Goal: Task Accomplishment & Management: Manage account settings

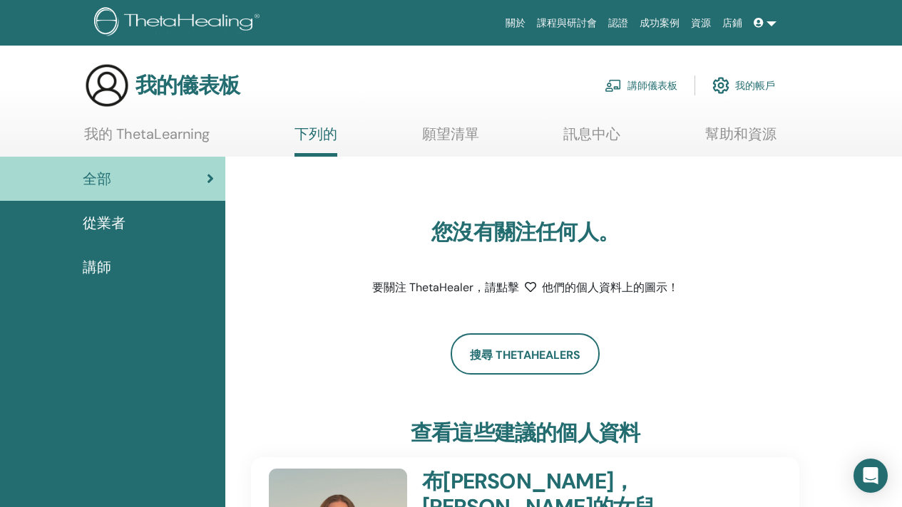
click at [629, 85] on font "講師儀表板" at bounding box center [652, 86] width 50 height 13
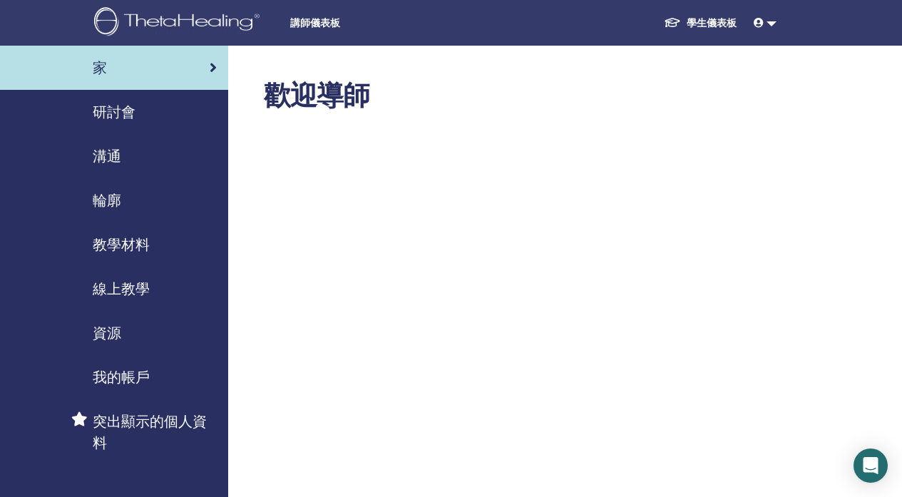
click at [130, 113] on font "研討會" at bounding box center [114, 112] width 43 height 19
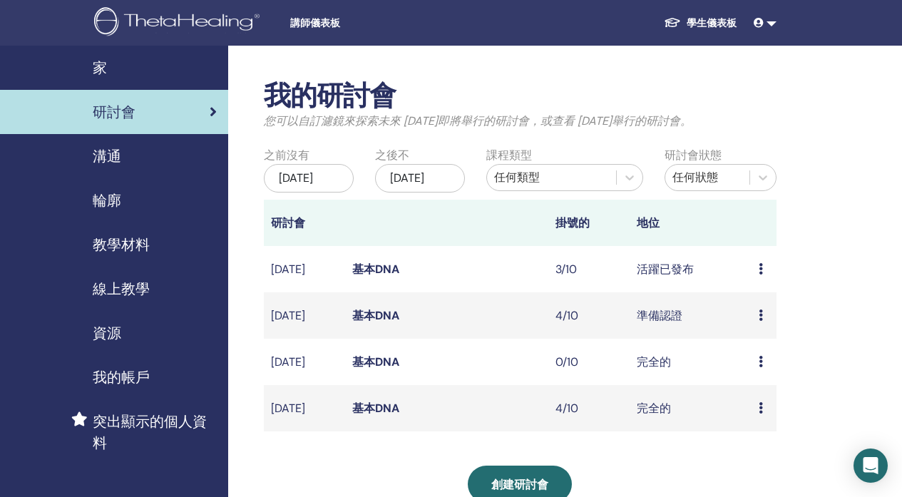
click at [759, 274] on icon at bounding box center [760, 268] width 4 height 11
click at [758, 299] on font "預覽" at bounding box center [752, 293] width 23 height 15
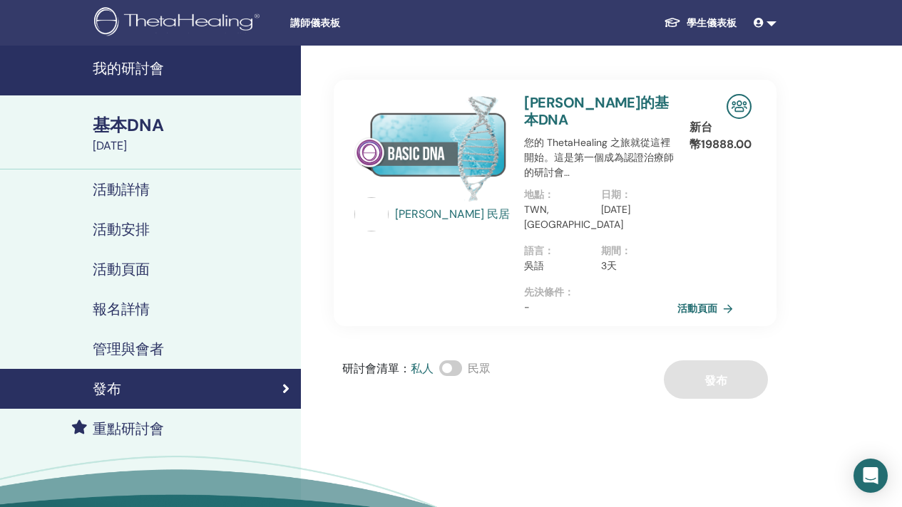
click at [153, 350] on font "管理與會者" at bounding box center [128, 349] width 71 height 19
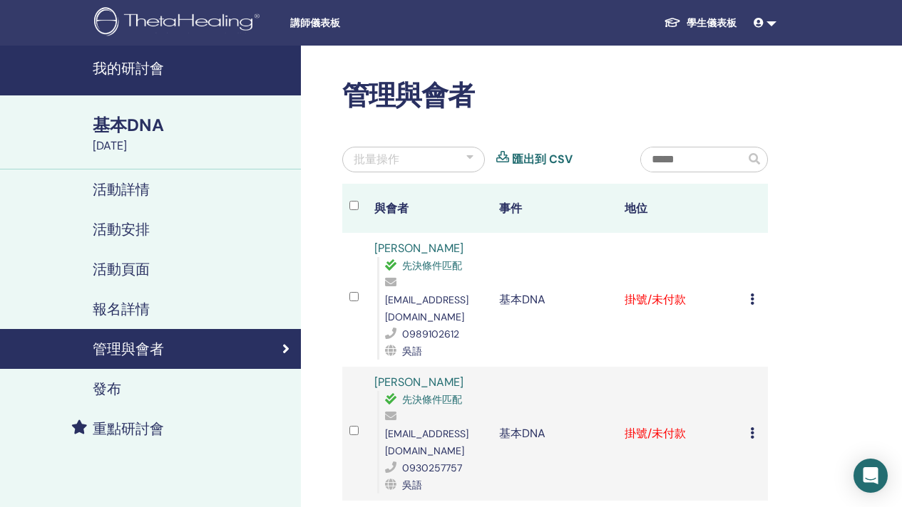
click at [751, 294] on icon at bounding box center [752, 299] width 4 height 11
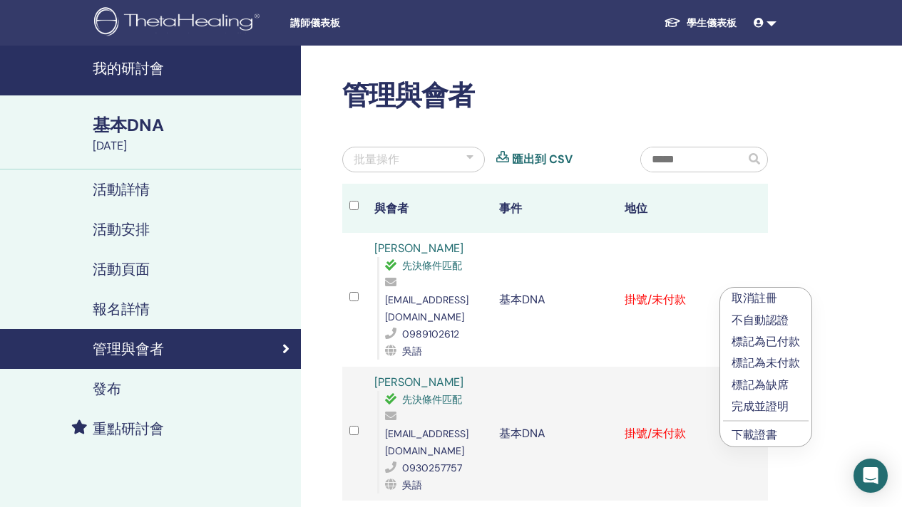
click at [760, 345] on font "標記為已付款" at bounding box center [765, 341] width 68 height 15
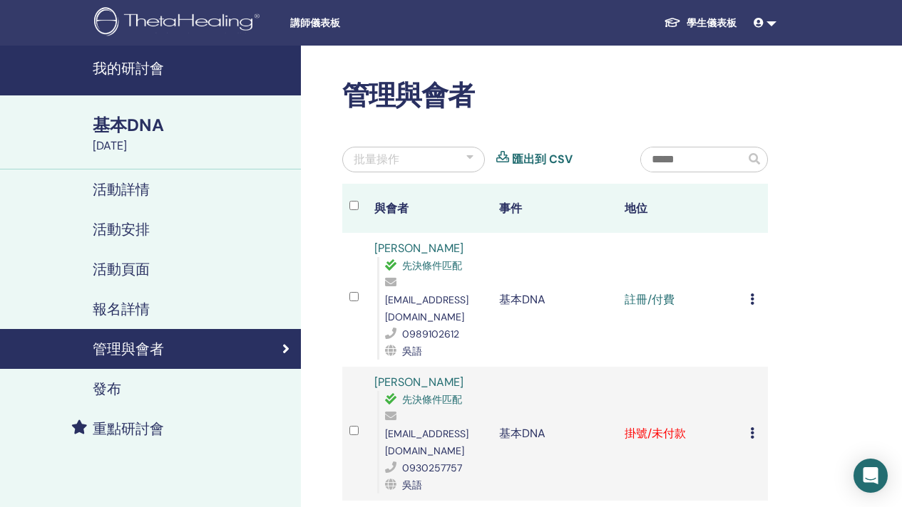
click at [750, 428] on icon at bounding box center [752, 433] width 4 height 11
click at [754, 465] on font "標記為已付款" at bounding box center [764, 462] width 68 height 15
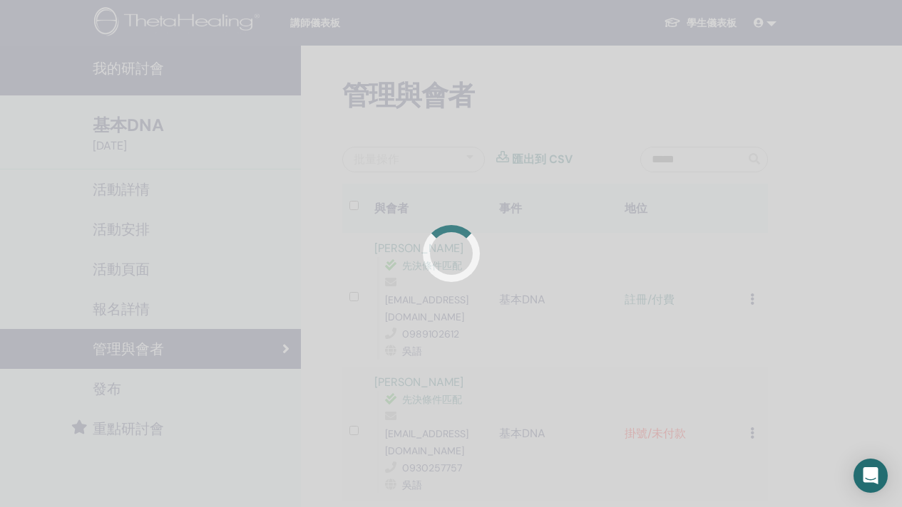
scroll to position [118, 0]
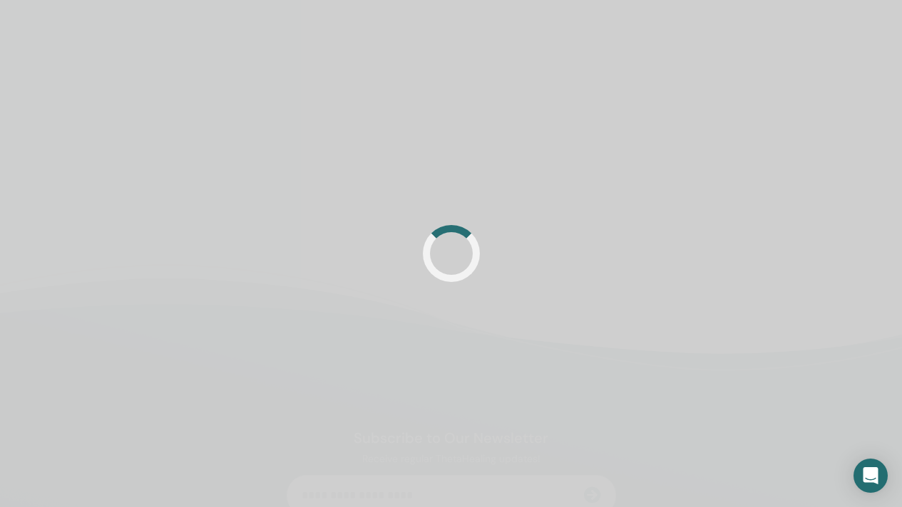
scroll to position [118, 0]
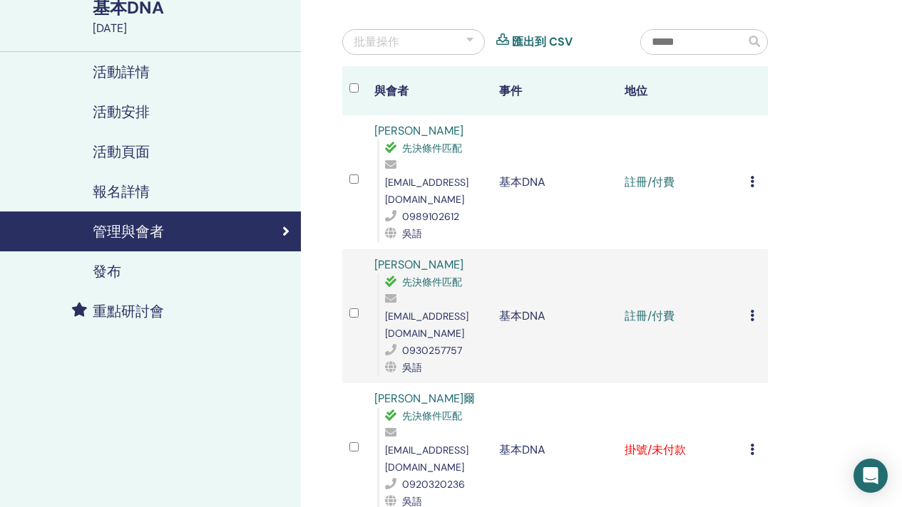
click at [752, 444] on icon at bounding box center [752, 449] width 4 height 11
click at [761, 460] on font "標記為已付款" at bounding box center [766, 460] width 68 height 15
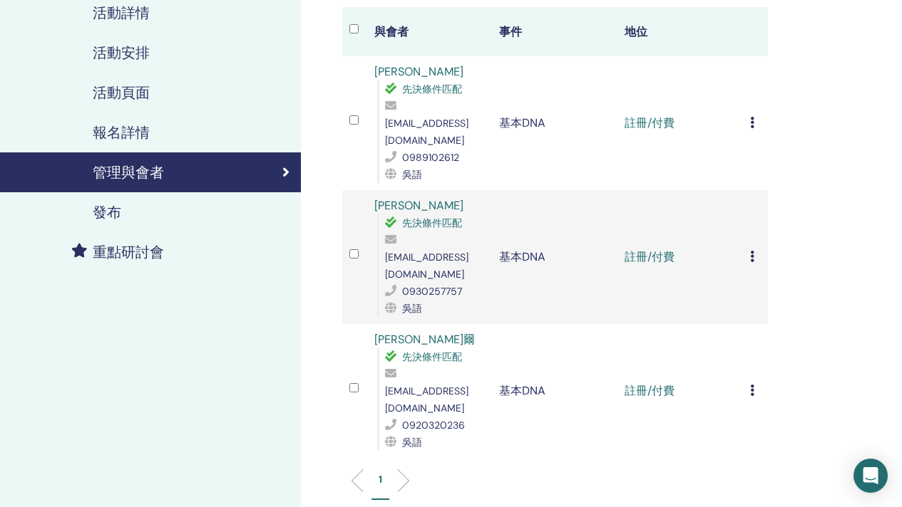
scroll to position [92, 0]
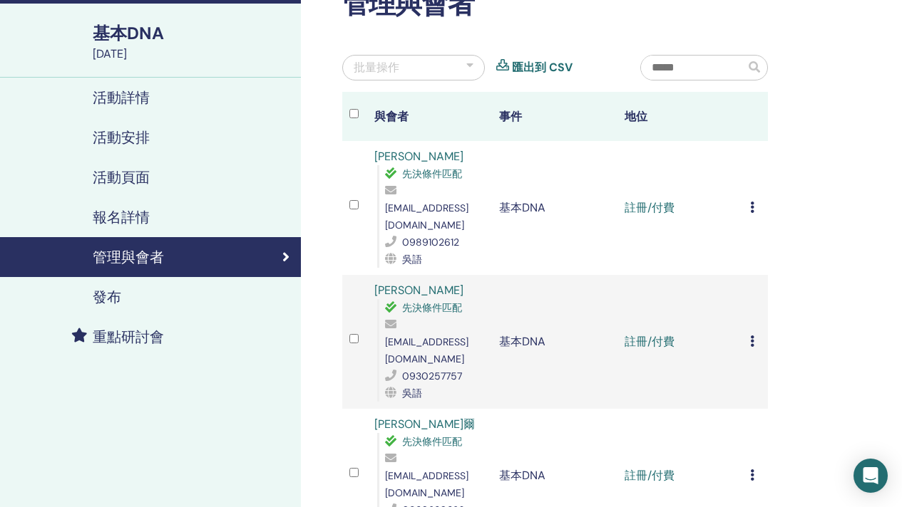
click at [753, 202] on icon at bounding box center [752, 207] width 4 height 11
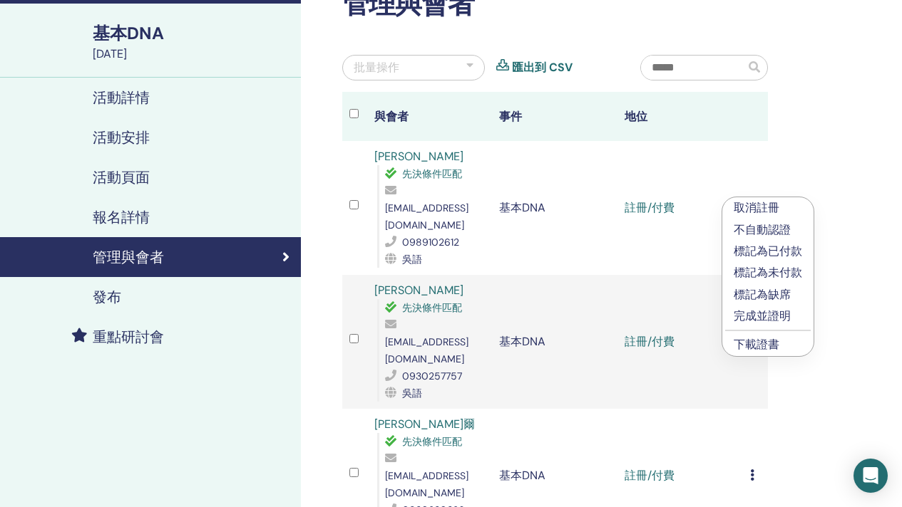
click at [778, 339] on font "下載證書" at bounding box center [756, 344] width 46 height 15
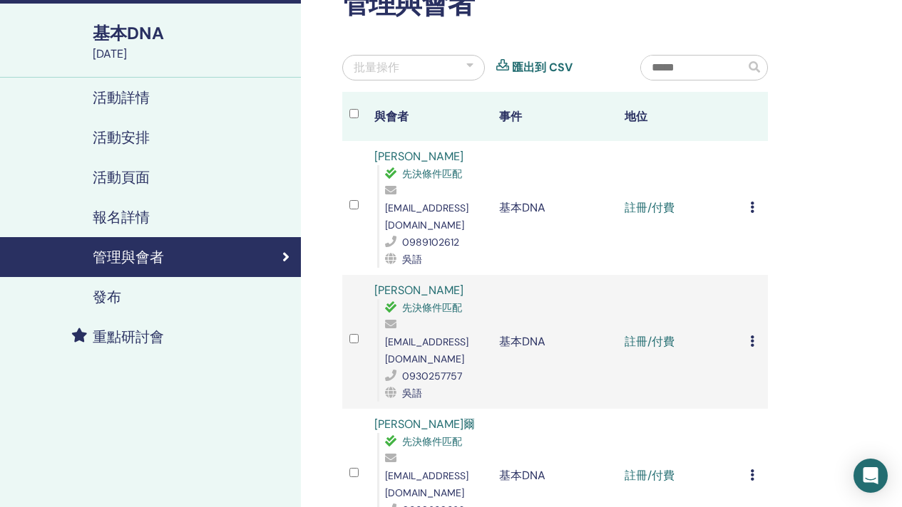
click at [752, 336] on icon at bounding box center [752, 341] width 4 height 11
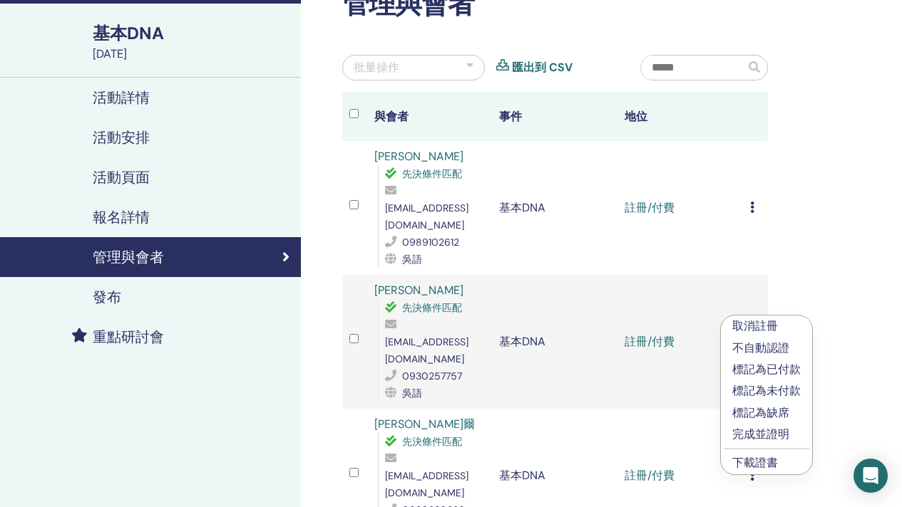
click at [775, 458] on font "下載證書" at bounding box center [755, 462] width 46 height 15
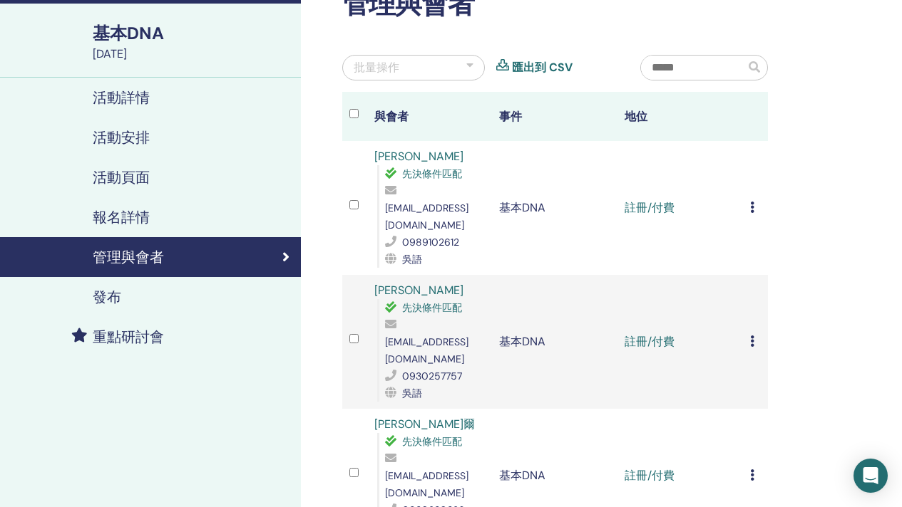
click at [753, 470] on icon at bounding box center [752, 475] width 4 height 11
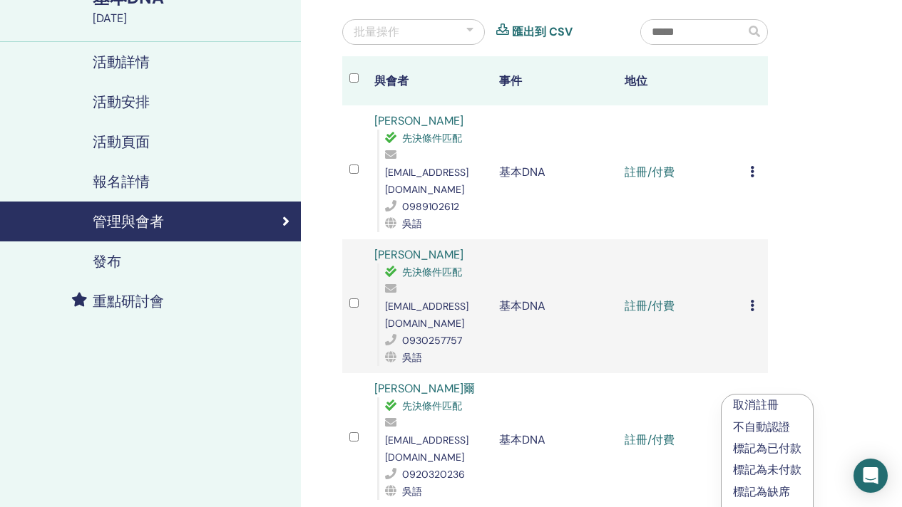
scroll to position [206, 0]
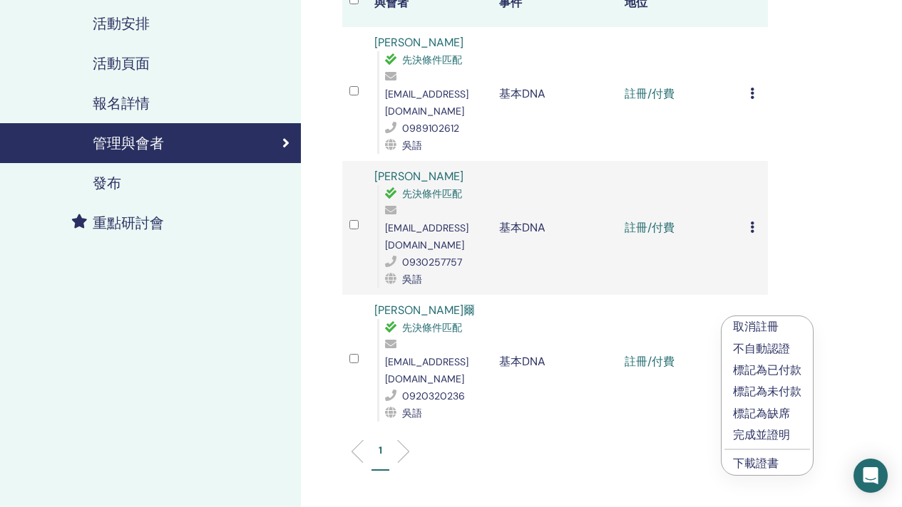
click at [763, 457] on font "下載證書" at bounding box center [756, 463] width 46 height 15
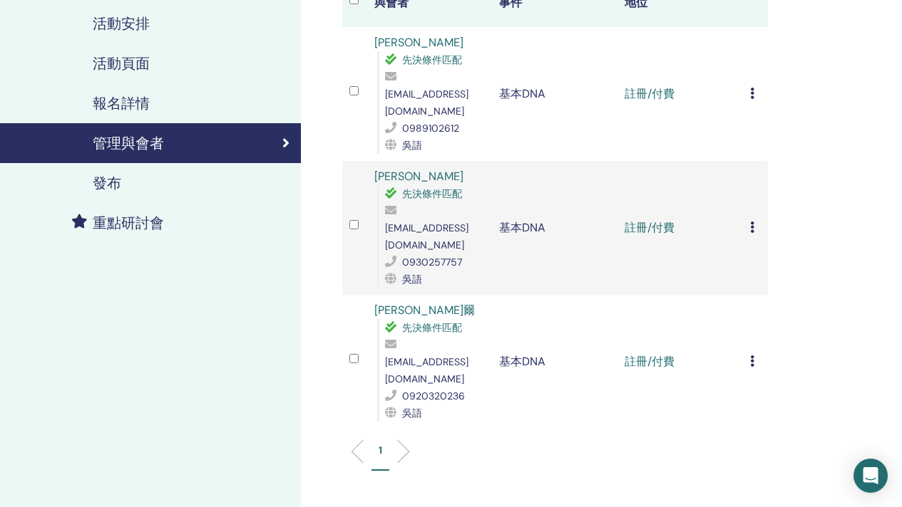
click at [748, 204] on td "取消註冊 不自動認證 標記為已付款 標記為未付款 標記為缺席 完成並證明 下載證書" at bounding box center [755, 228] width 25 height 134
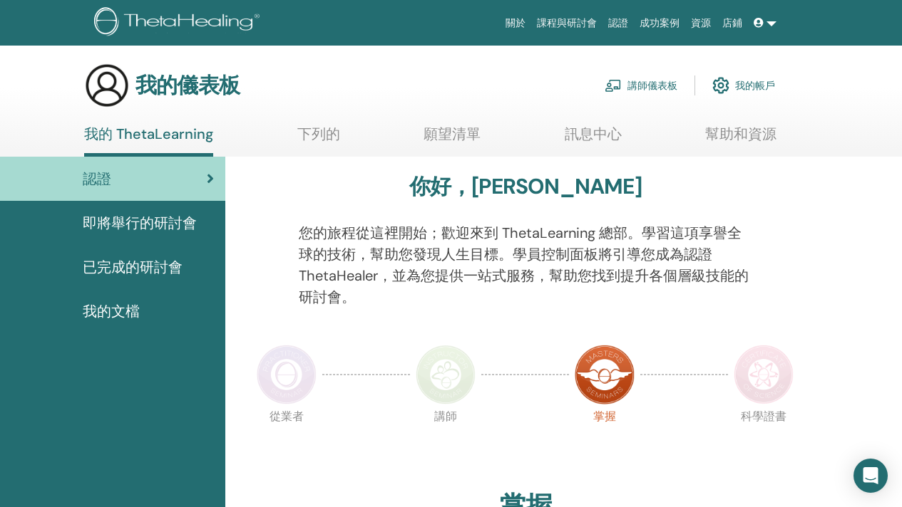
click at [625, 80] on link "講師儀表板" at bounding box center [640, 85] width 73 height 31
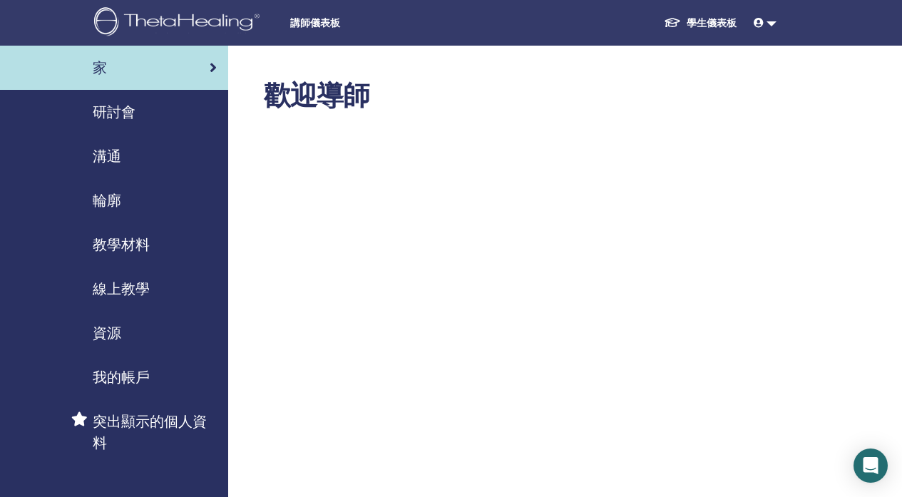
click at [107, 123] on link "研討會" at bounding box center [114, 112] width 228 height 44
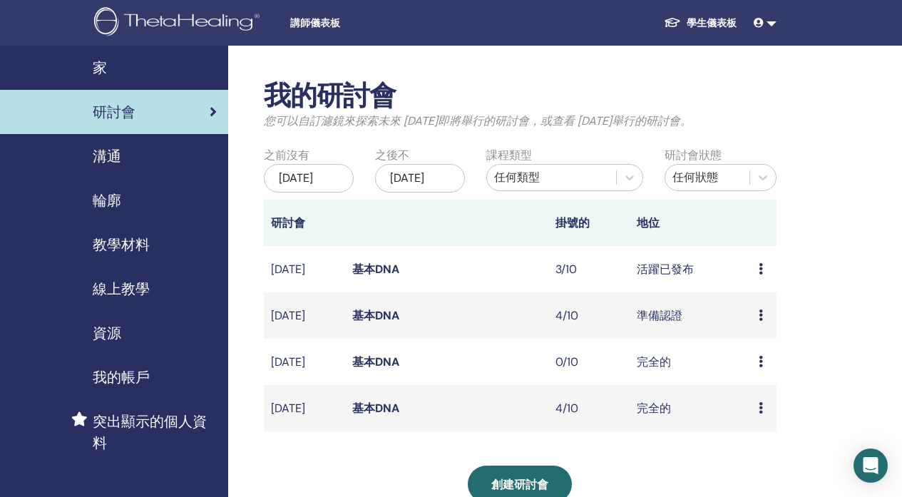
click at [753, 285] on td "預覽 編輯 與會者 取消" at bounding box center [763, 269] width 24 height 46
drag, startPoint x: 550, startPoint y: 278, endPoint x: 661, endPoint y: 285, distance: 111.4
click at [554, 279] on td "3/10" at bounding box center [588, 269] width 81 height 46
click at [760, 274] on icon at bounding box center [760, 268] width 4 height 11
click at [765, 334] on li "與會者" at bounding box center [759, 341] width 57 height 21
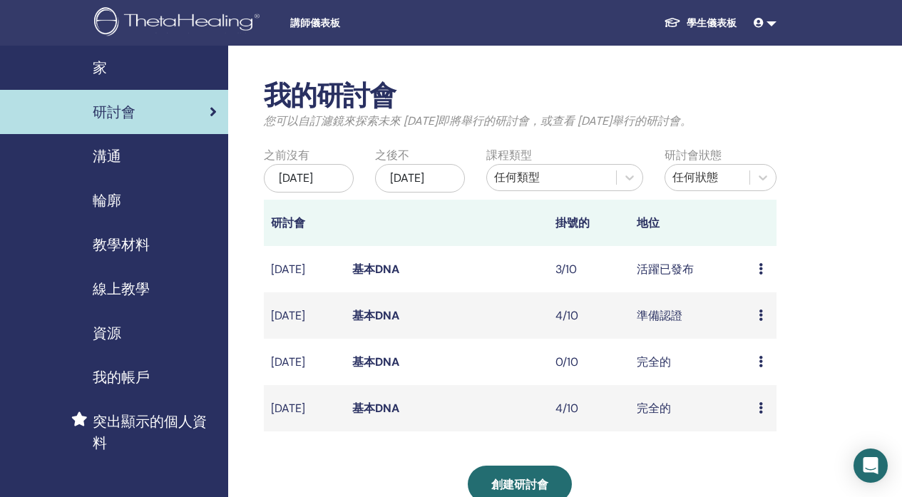
click at [758, 274] on icon at bounding box center [760, 268] width 4 height 11
click at [766, 338] on font "與會者" at bounding box center [757, 338] width 34 height 15
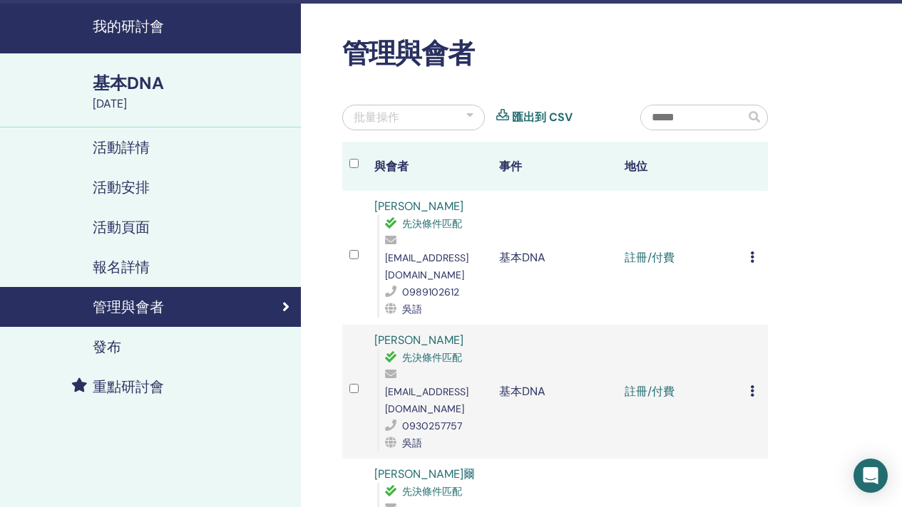
scroll to position [67, 0]
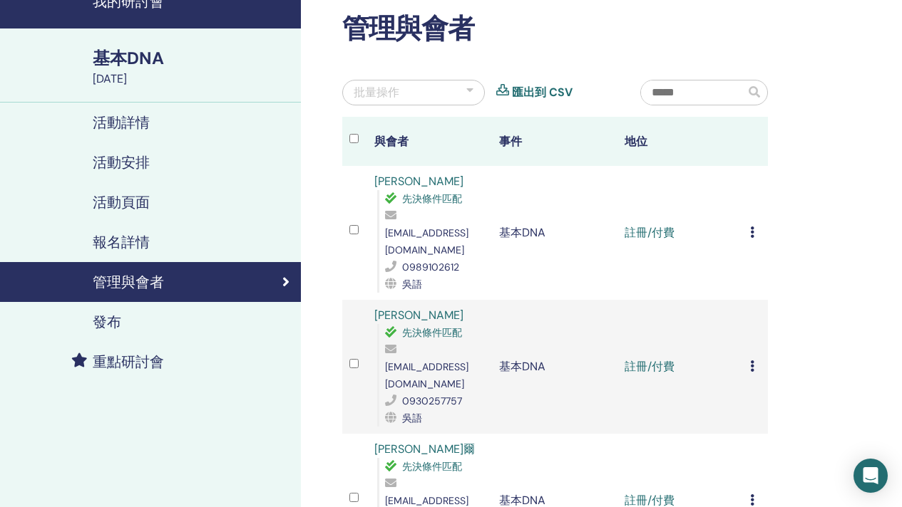
click at [385, 308] on font "[PERSON_NAME]" at bounding box center [418, 315] width 89 height 15
click at [752, 361] on icon at bounding box center [752, 366] width 4 height 11
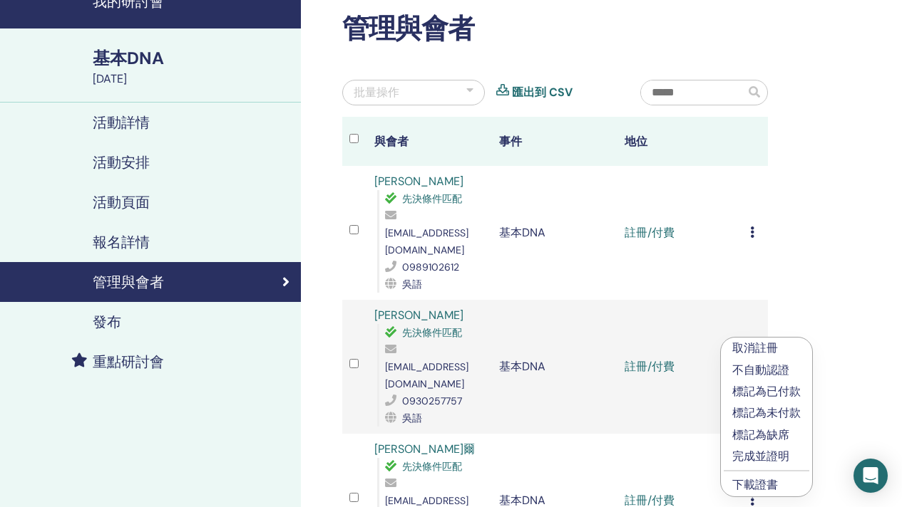
click at [765, 480] on font "下載證書" at bounding box center [755, 484] width 46 height 15
